Goal: Check status: Check status

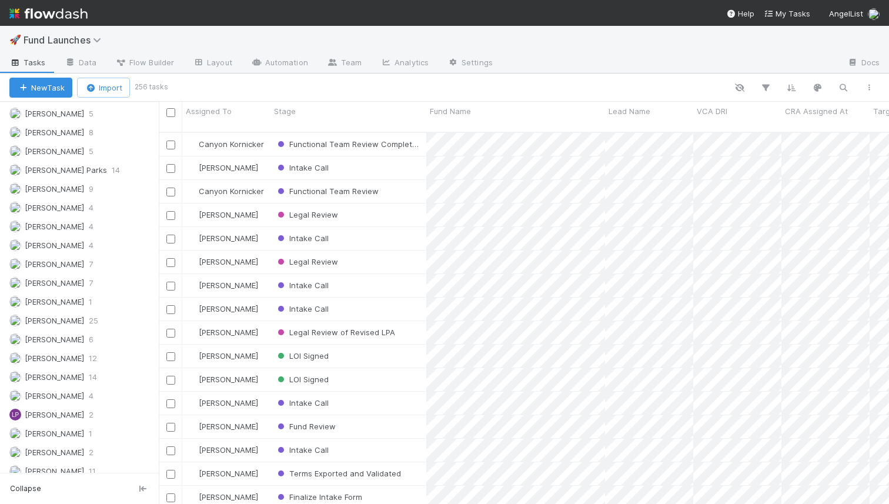
scroll to position [951, 0]
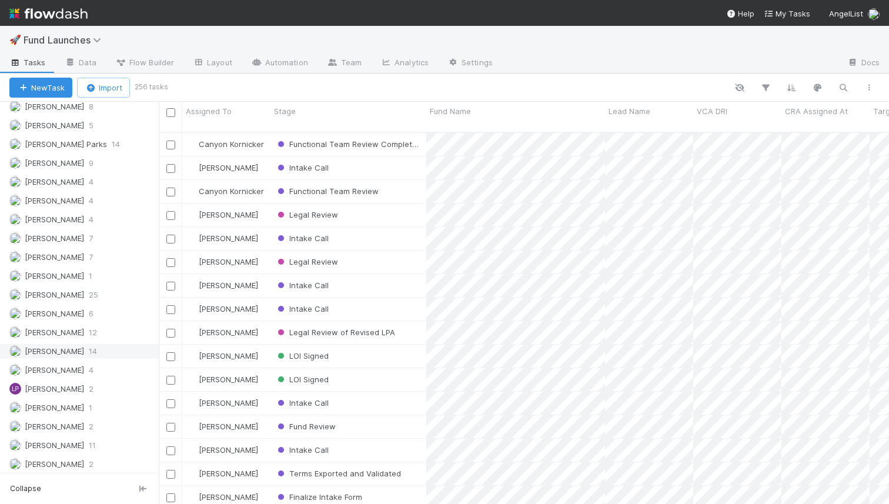
click at [63, 354] on span "[PERSON_NAME]" at bounding box center [54, 350] width 59 height 9
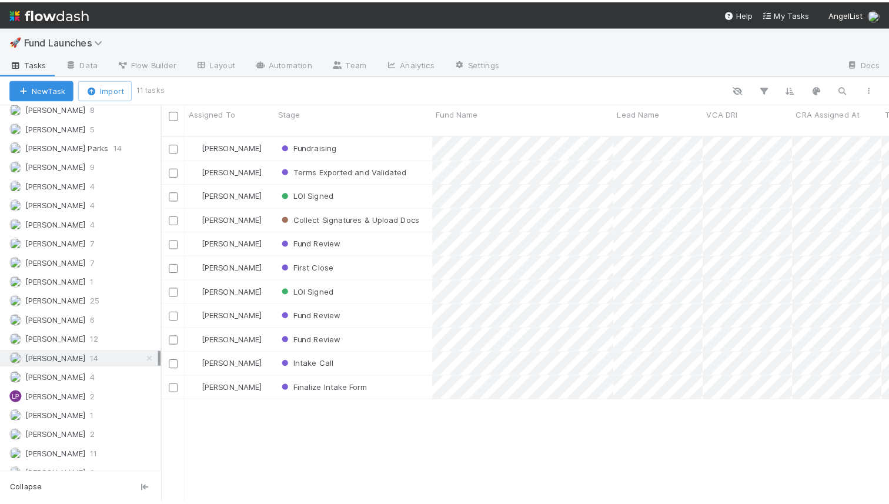
scroll to position [381, 730]
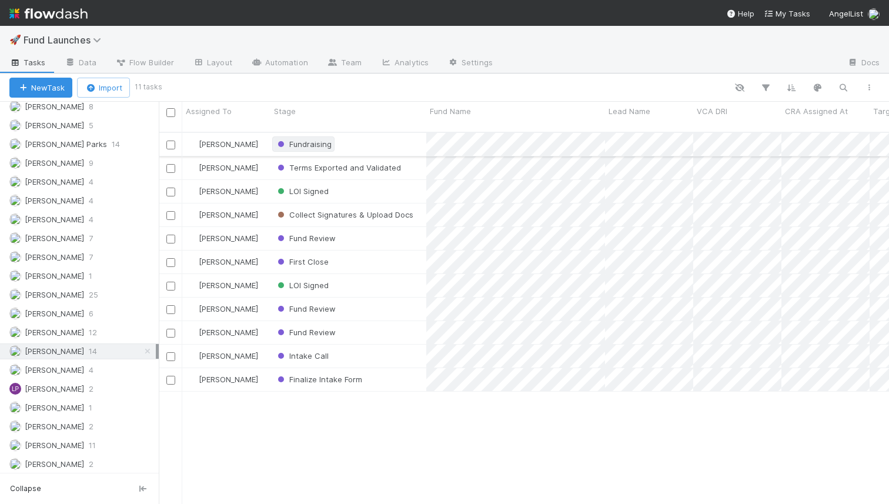
click at [312, 139] on span "Fundraising" at bounding box center [303, 143] width 56 height 9
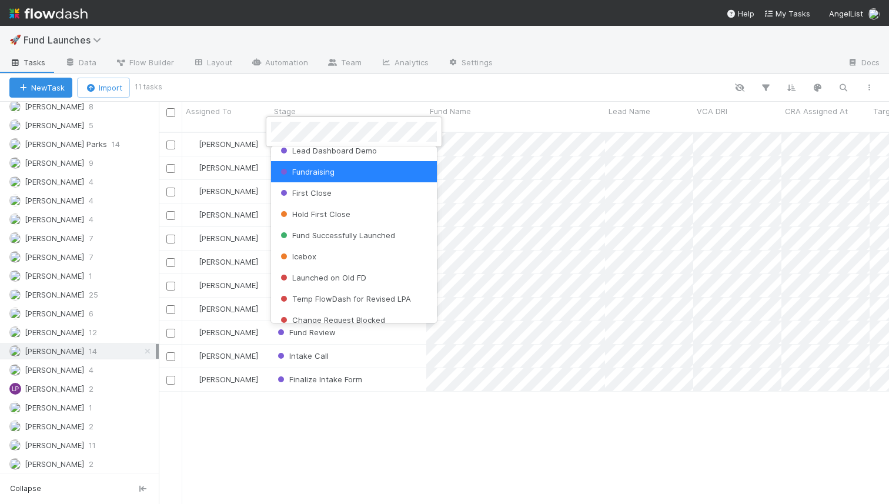
scroll to position [506, 0]
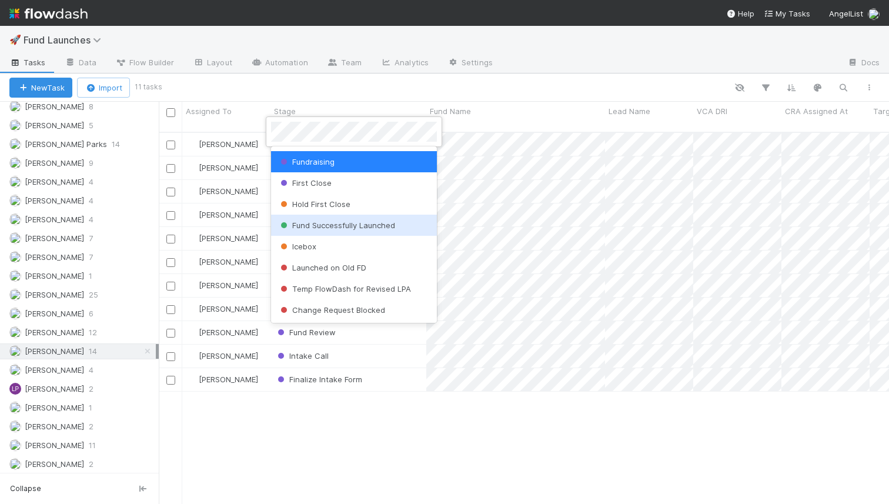
click at [320, 231] on div "Fund Successfully Launched" at bounding box center [354, 225] width 166 height 21
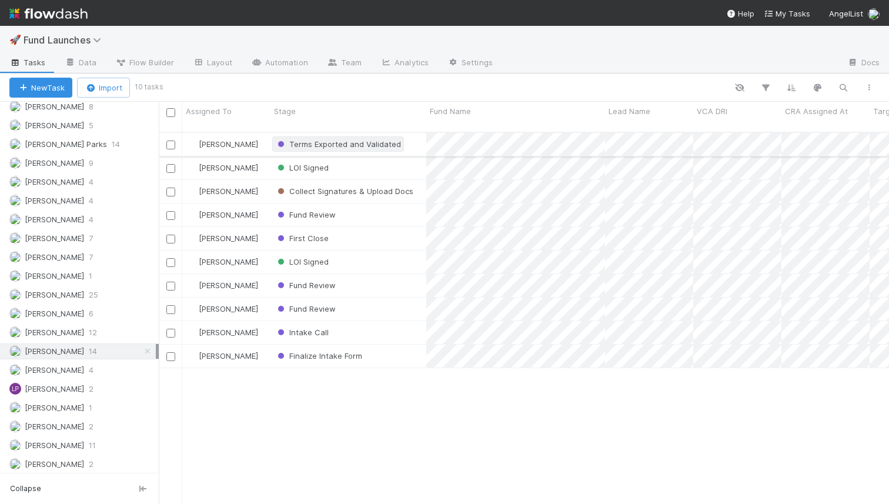
click at [343, 139] on div "Terms Exported and Validated" at bounding box center [338, 144] width 126 height 12
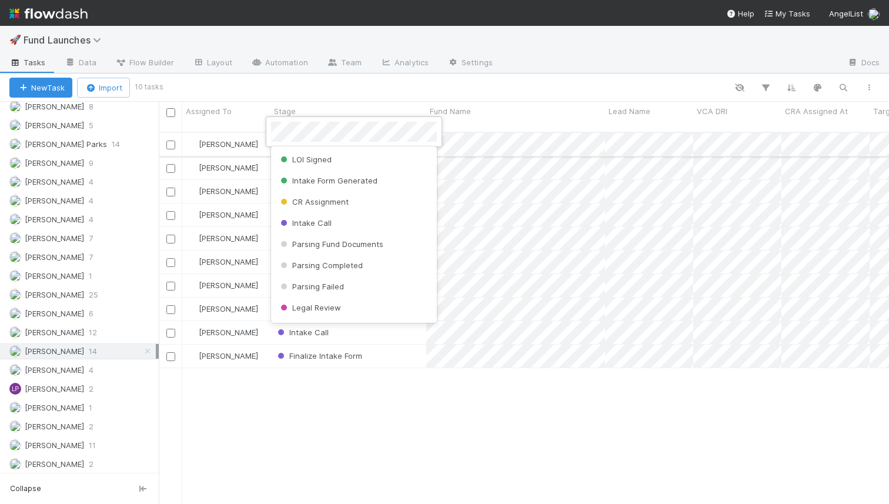
scroll to position [66, 0]
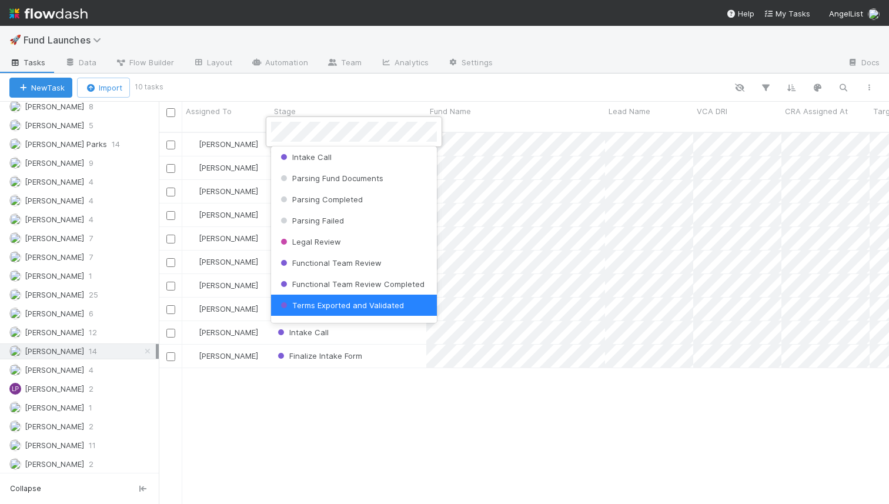
click at [370, 103] on div at bounding box center [444, 252] width 889 height 504
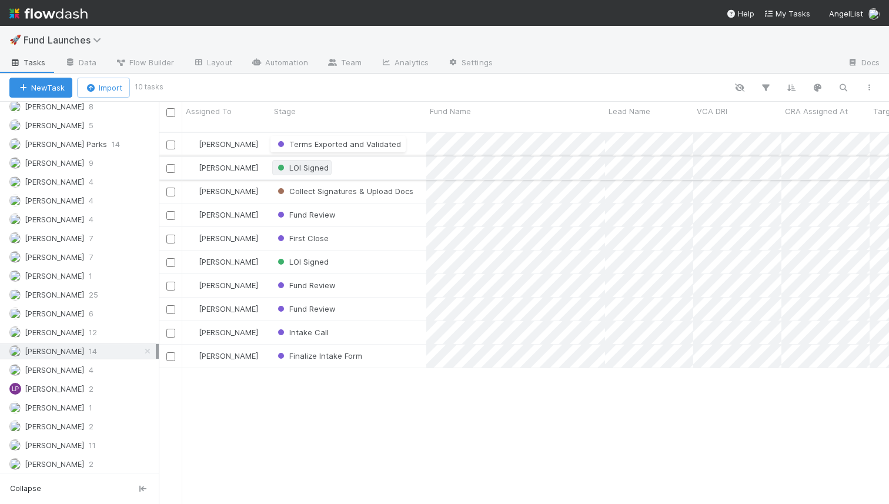
click at [319, 163] on span "LOI Signed" at bounding box center [302, 167] width 54 height 9
click at [395, 85] on div at bounding box center [444, 252] width 889 height 504
click at [348, 186] on span "Collect Signatures & Upload Docs" at bounding box center [344, 190] width 138 height 9
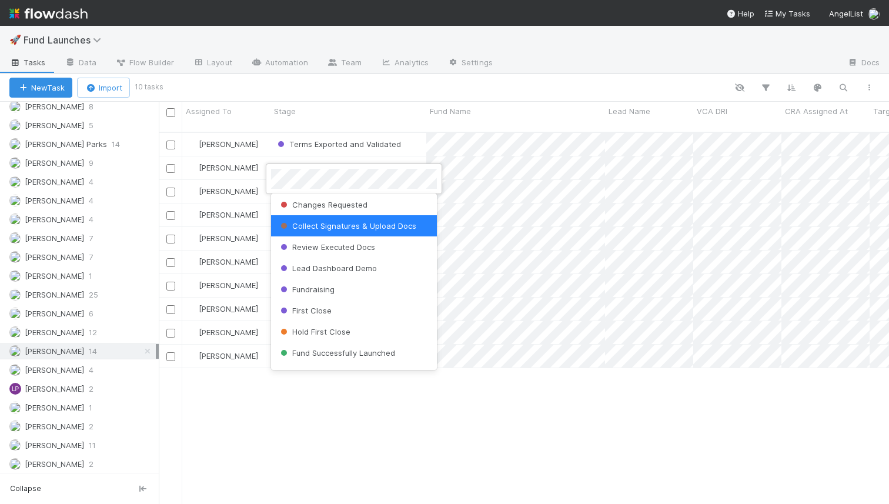
scroll to position [429, 0]
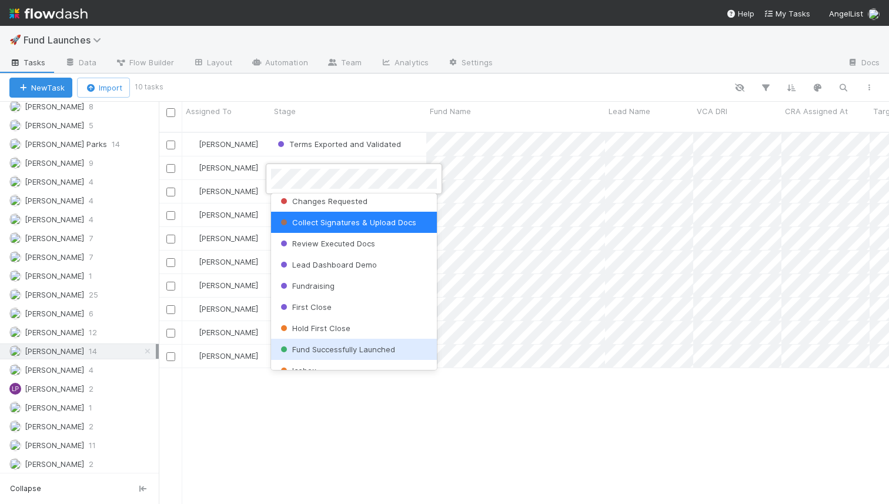
click at [338, 351] on span "Fund Successfully Launched" at bounding box center [336, 349] width 117 height 9
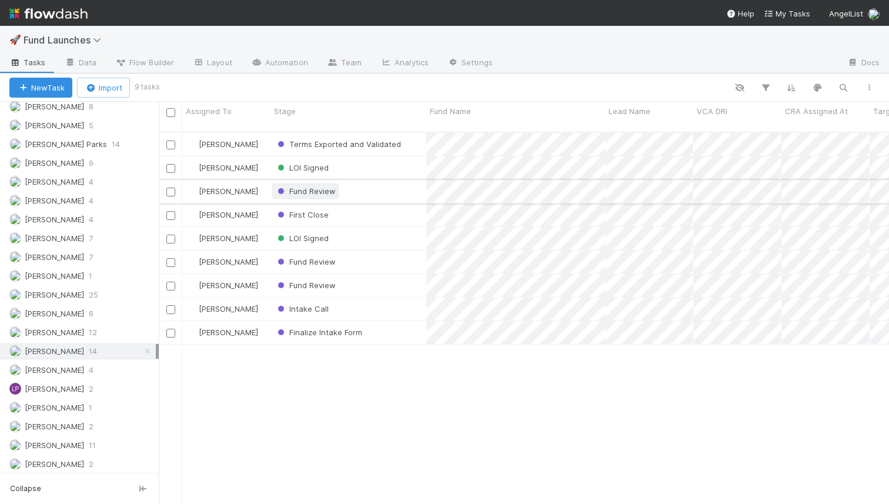
click at [318, 186] on div "Fund Review" at bounding box center [305, 191] width 61 height 12
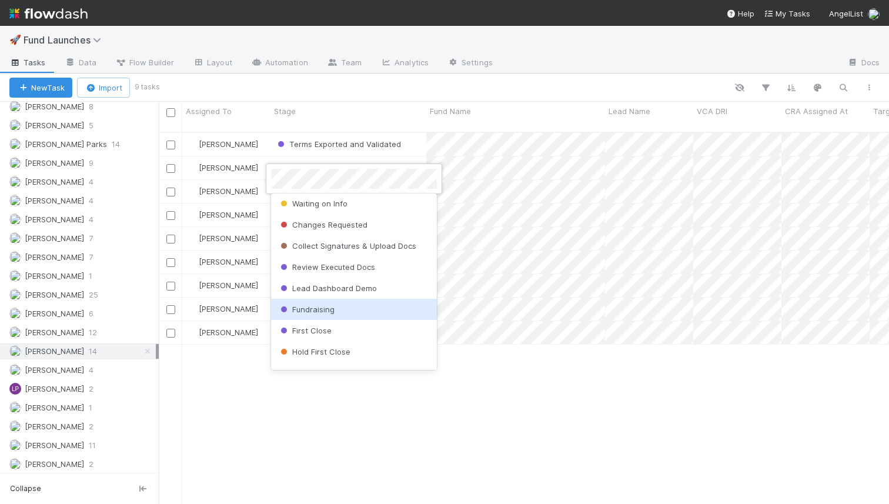
scroll to position [410, 0]
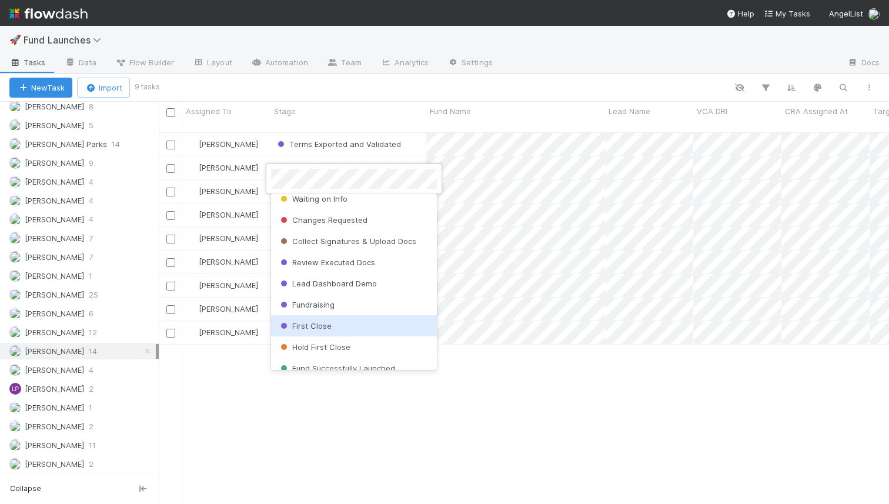
click at [258, 336] on div at bounding box center [444, 252] width 889 height 504
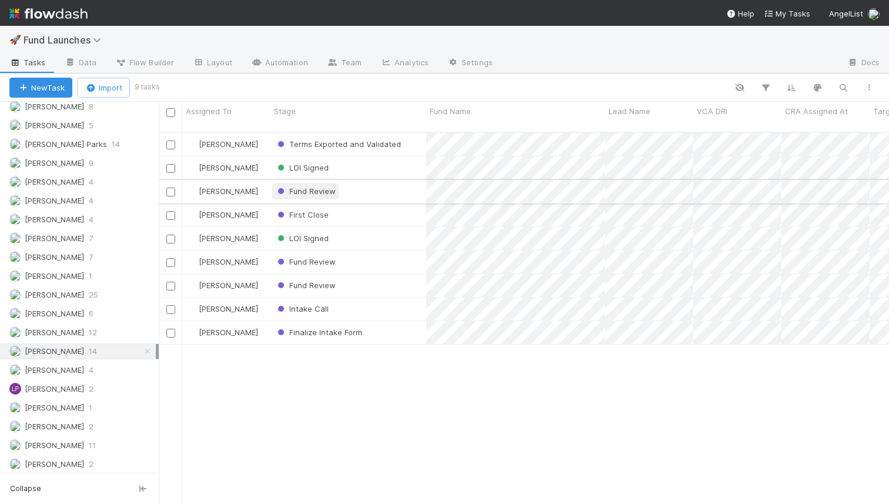
click at [322, 186] on span "Fund Review" at bounding box center [305, 190] width 61 height 9
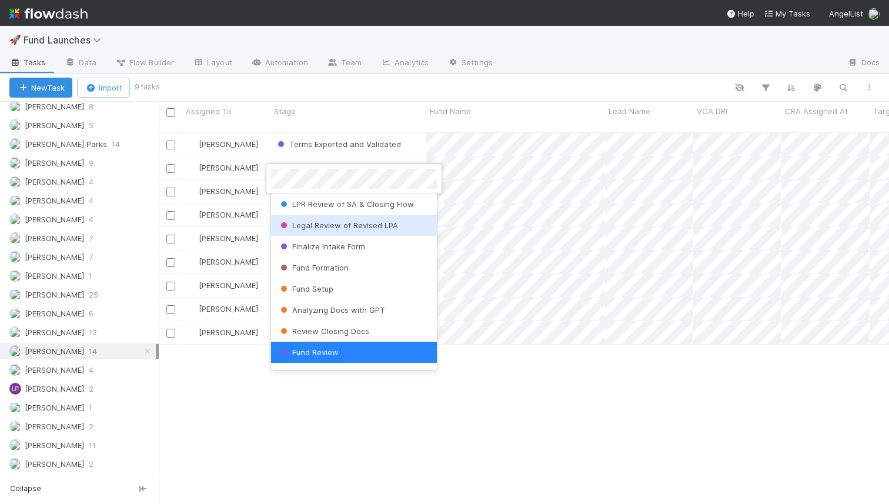
scroll to position [506, 0]
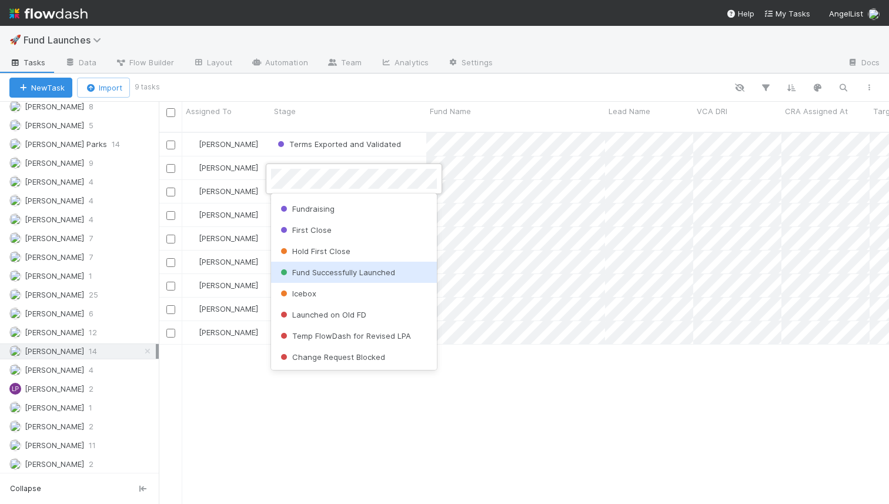
click at [343, 278] on div "Fund Successfully Launched" at bounding box center [354, 272] width 166 height 21
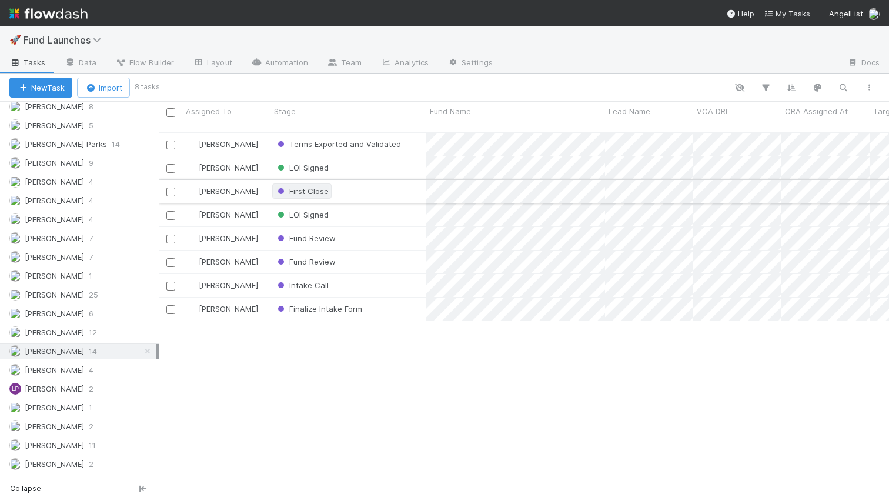
click at [325, 186] on div "First Close" at bounding box center [302, 191] width 54 height 12
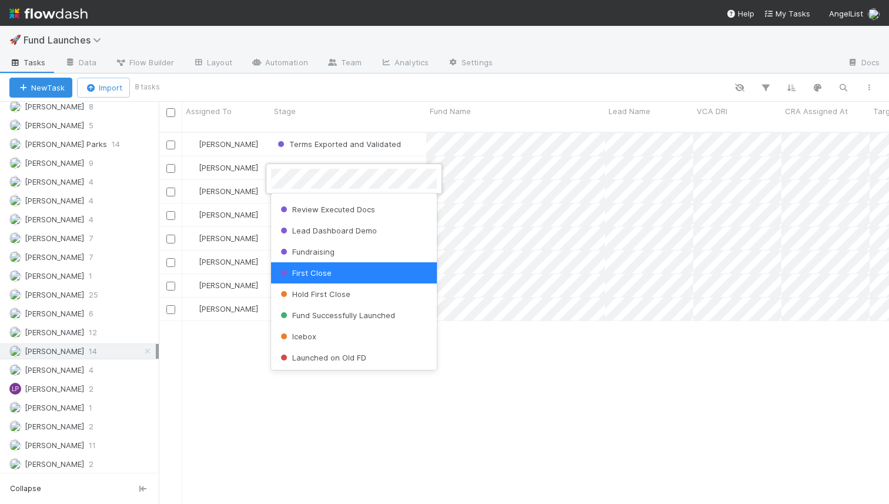
scroll to position [471, 0]
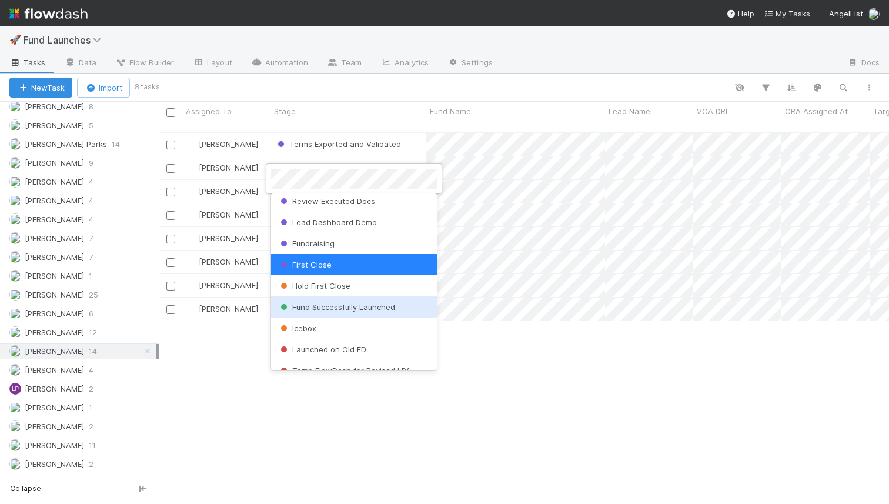
click at [329, 303] on span "Fund Successfully Launched" at bounding box center [336, 306] width 117 height 9
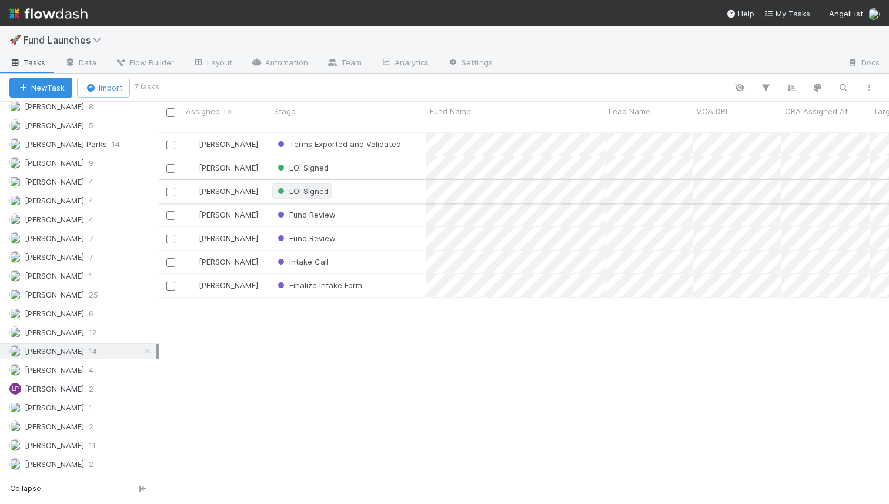
click at [325, 186] on span "LOI Signed" at bounding box center [302, 190] width 54 height 9
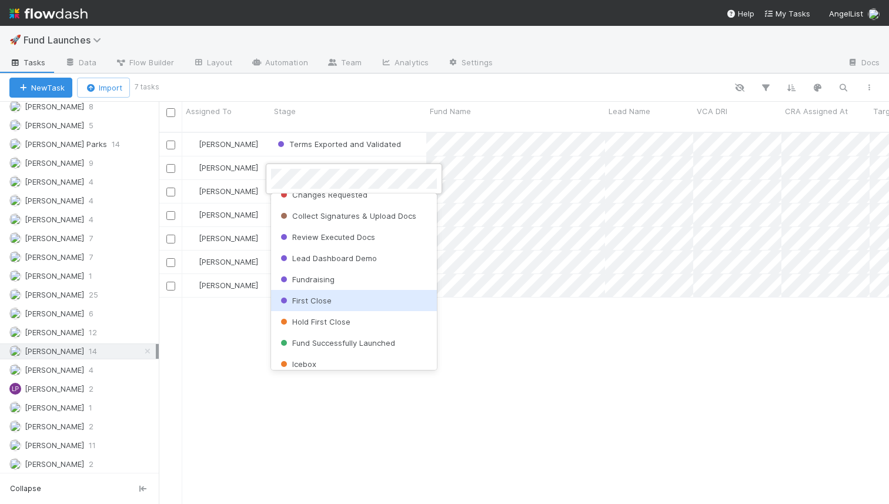
scroll to position [506, 0]
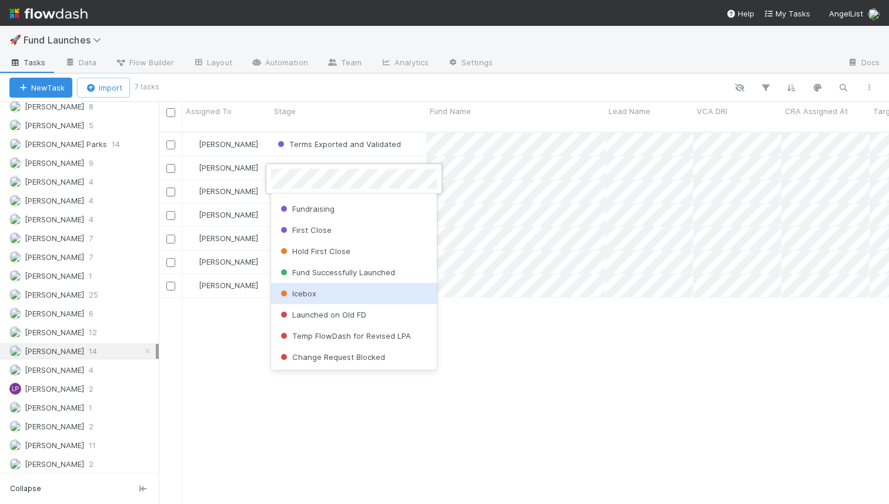
click at [314, 295] on span "Icebox" at bounding box center [297, 293] width 38 height 9
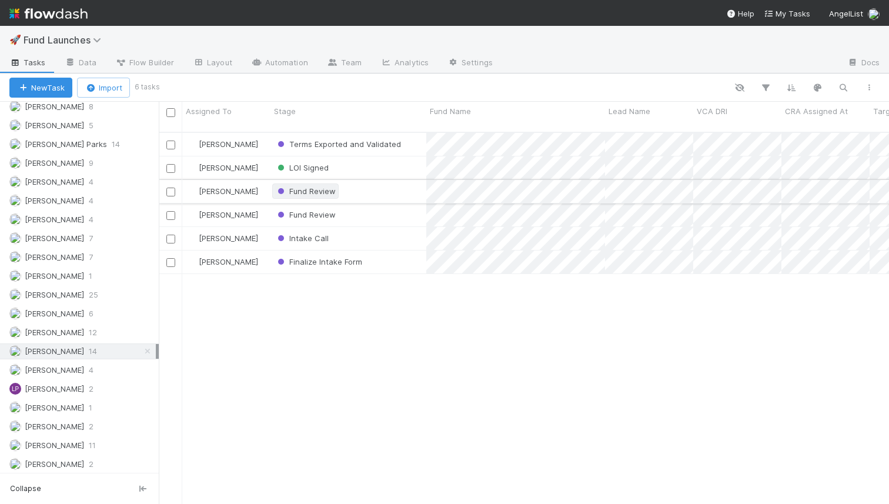
click at [317, 186] on span "Fund Review" at bounding box center [305, 190] width 61 height 9
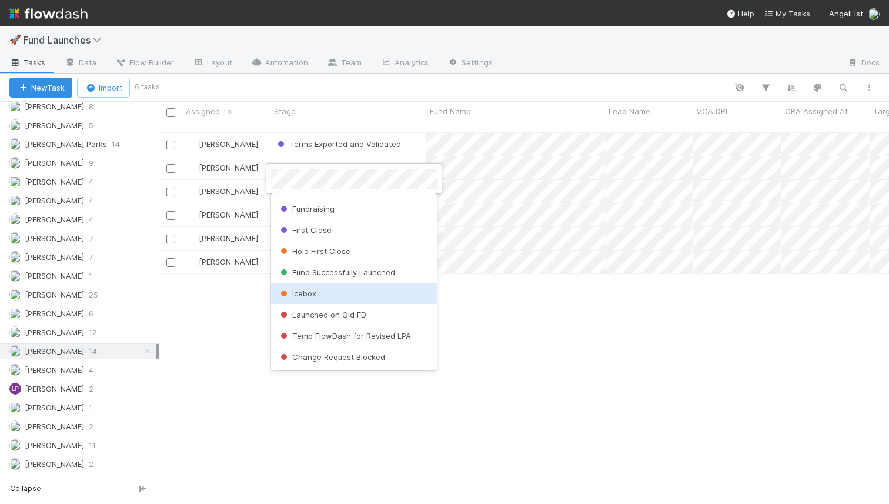
click at [339, 293] on div "Icebox" at bounding box center [354, 293] width 166 height 21
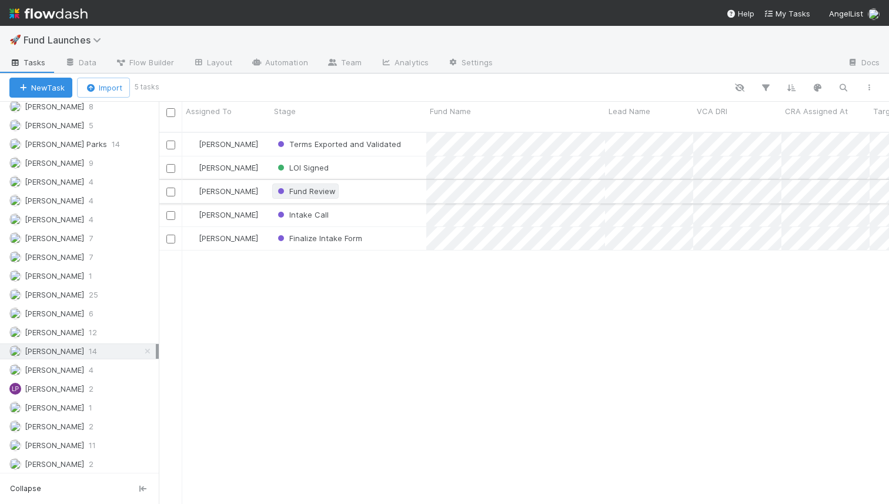
click at [326, 186] on span "Fund Review" at bounding box center [305, 190] width 61 height 9
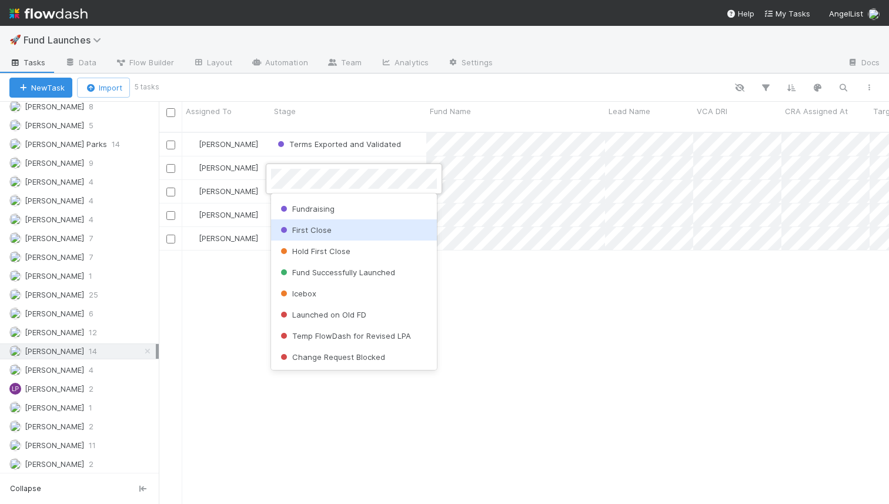
click at [229, 271] on div at bounding box center [444, 252] width 889 height 504
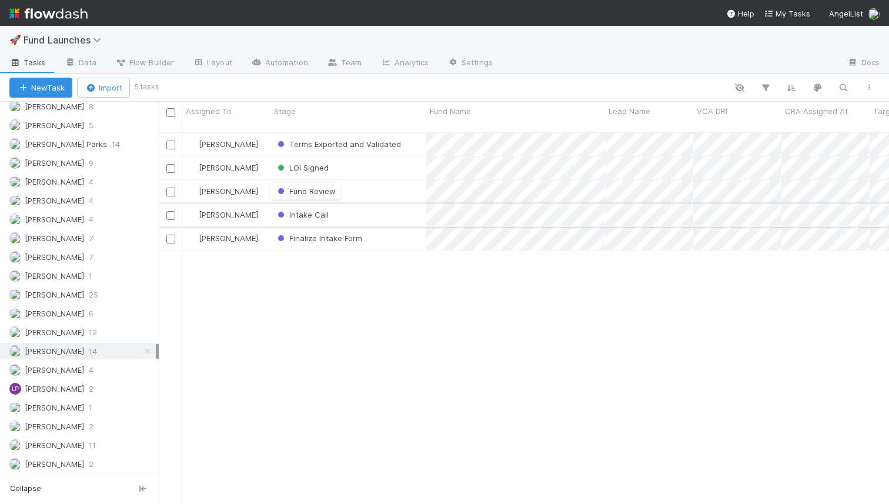
click at [335, 203] on div "Intake Call" at bounding box center [348, 214] width 156 height 23
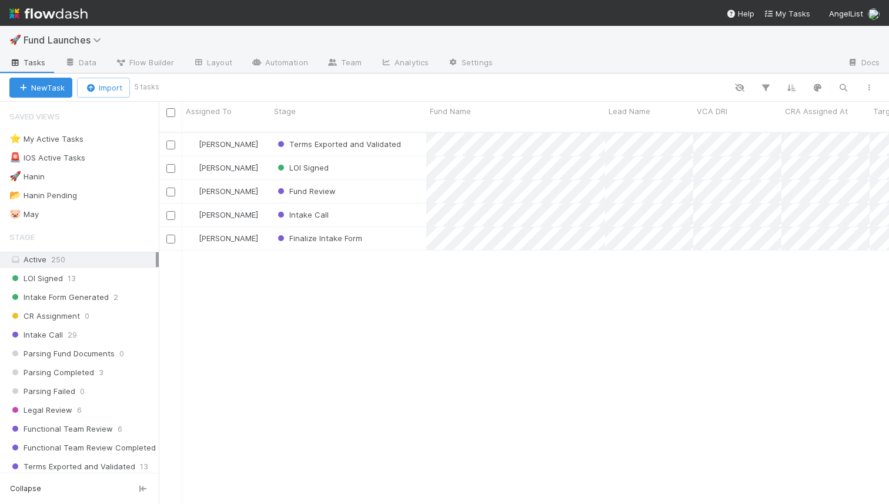
scroll to position [381, 730]
click at [306, 210] on span "Intake Call" at bounding box center [302, 214] width 54 height 9
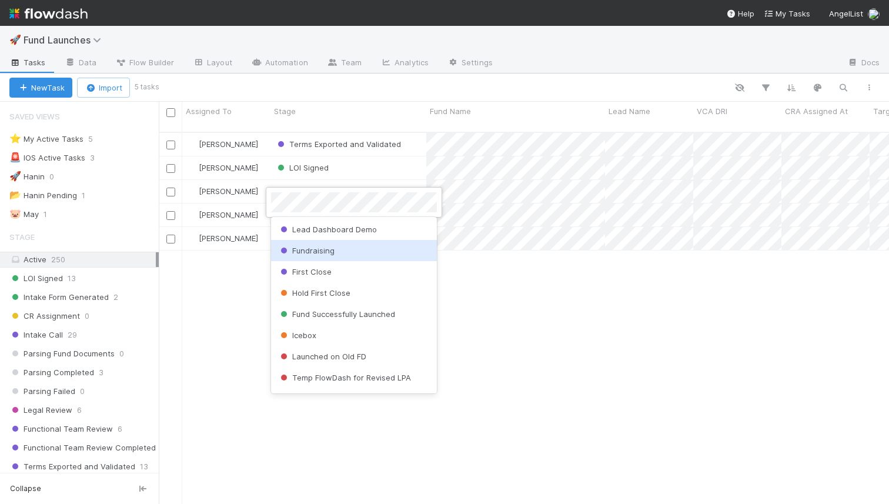
scroll to position [506, 0]
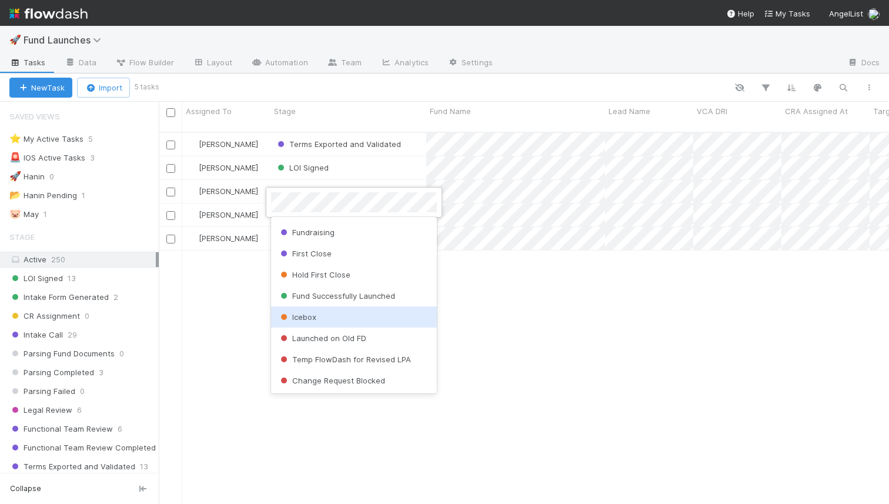
click at [306, 314] on span "Icebox" at bounding box center [297, 316] width 38 height 9
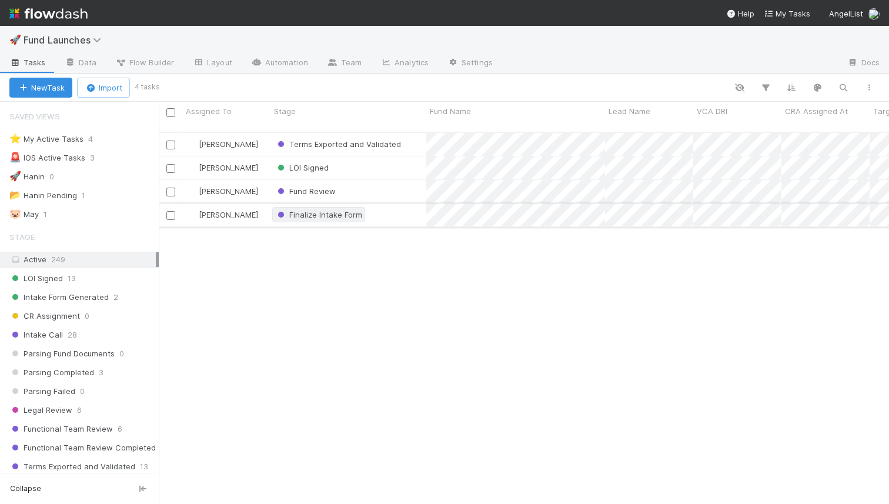
click at [329, 210] on span "Finalize Intake Form" at bounding box center [318, 214] width 87 height 9
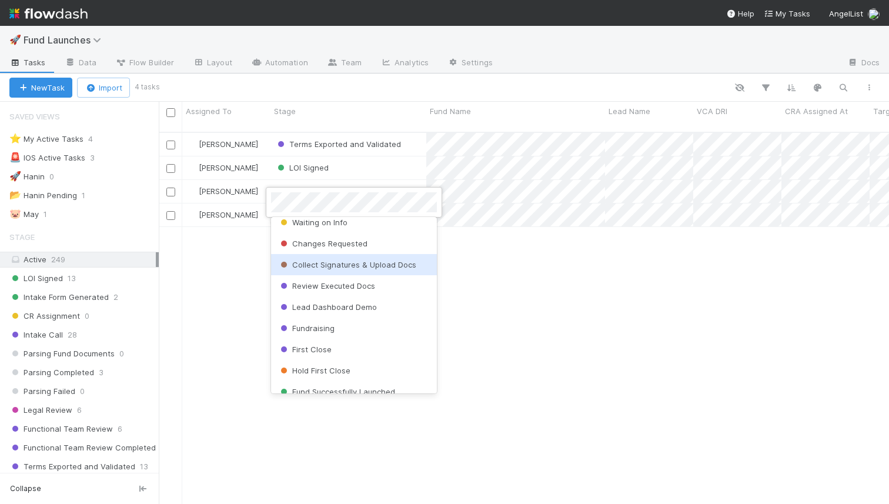
scroll to position [455, 0]
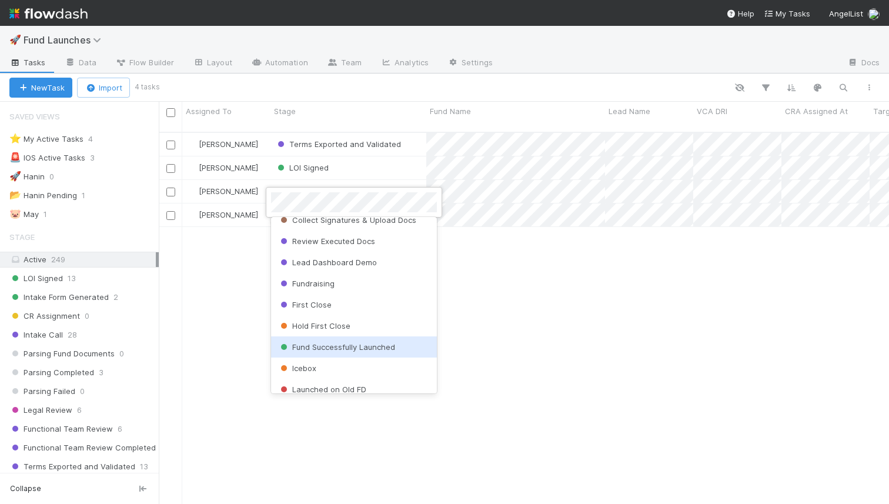
click at [330, 345] on span "Fund Successfully Launched" at bounding box center [336, 346] width 117 height 9
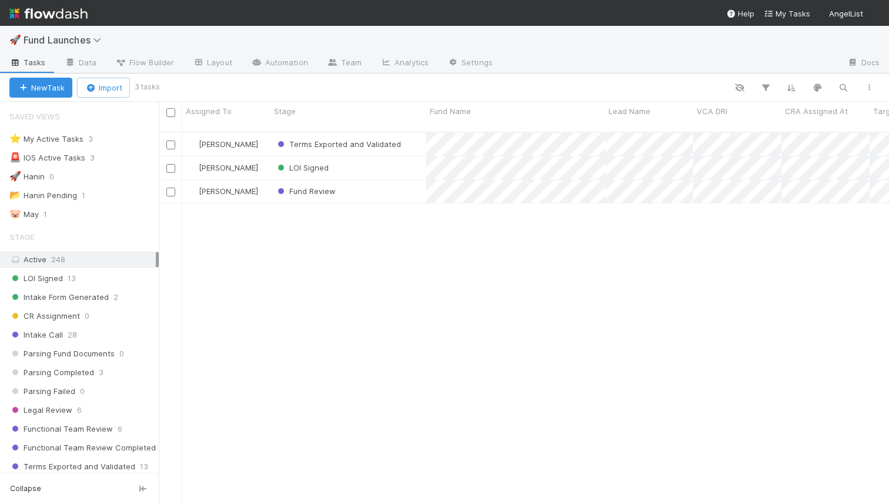
scroll to position [381, 730]
